Goal: Check status: Check status

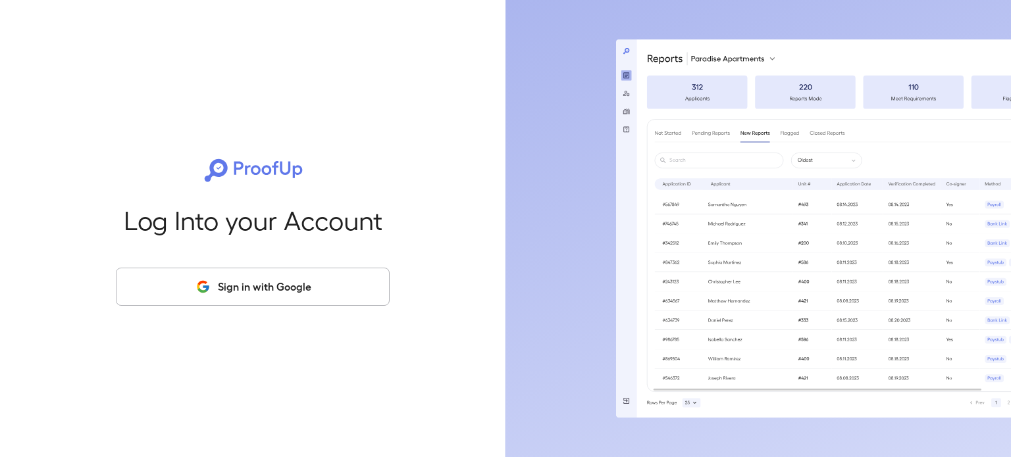
click at [292, 291] on button "Sign in with Google" at bounding box center [253, 287] width 274 height 38
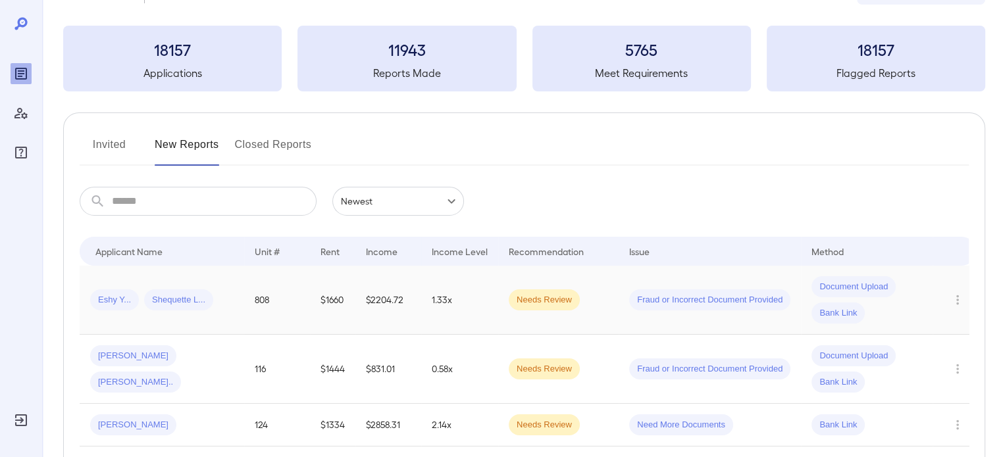
scroll to position [66, 0]
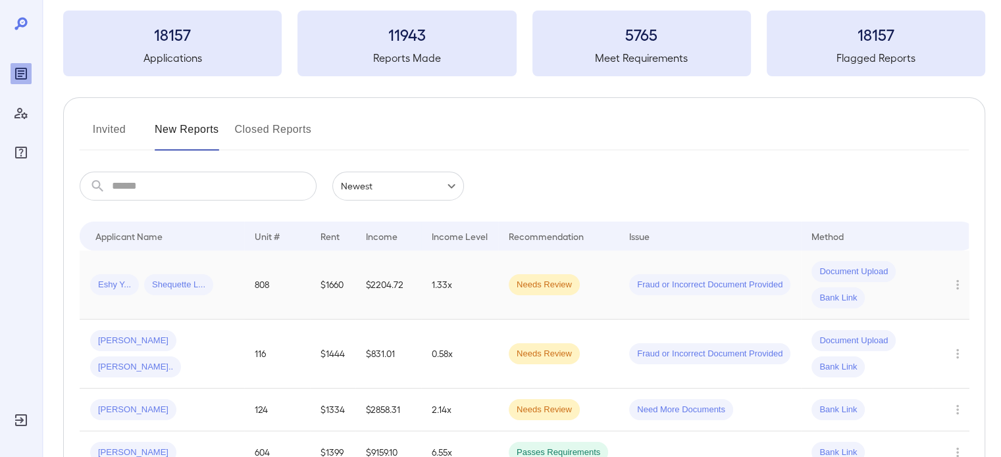
click at [471, 307] on td "1.33x" at bounding box center [459, 285] width 77 height 69
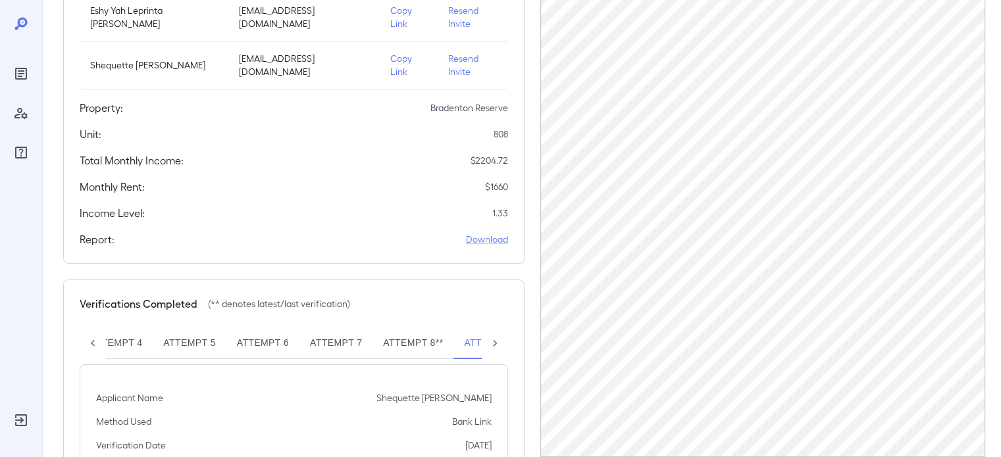
scroll to position [237, 0]
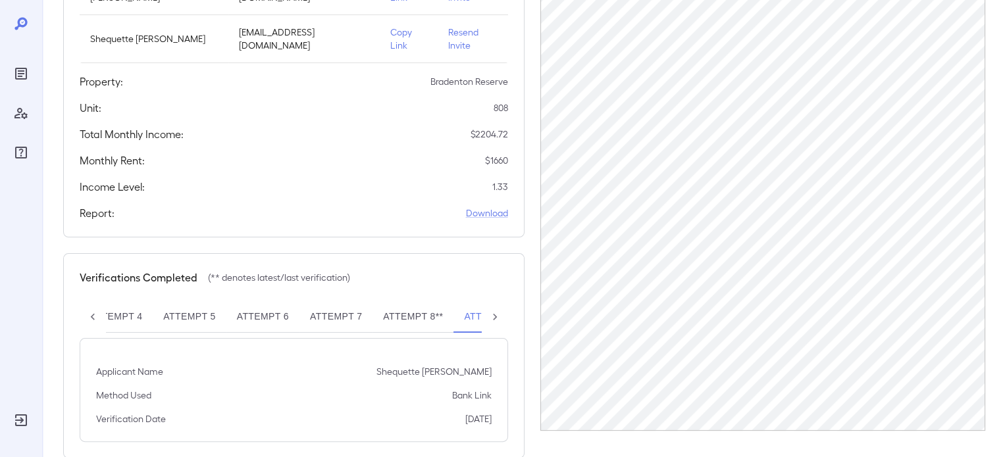
click at [424, 307] on div "Attempt 1 Attempt 2 Attempt 3 Attempt 4 Attempt 5 Attempt 6 Attempt 7 Attempt 8…" at bounding box center [294, 371] width 429 height 141
click at [430, 301] on button "Attempt 8**" at bounding box center [413, 317] width 81 height 32
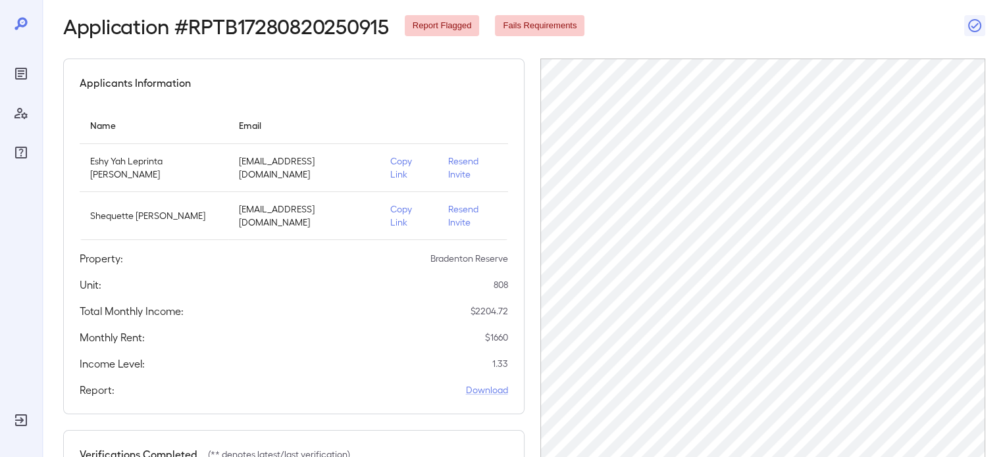
scroll to position [45, 0]
